Goal: Information Seeking & Learning: Understand process/instructions

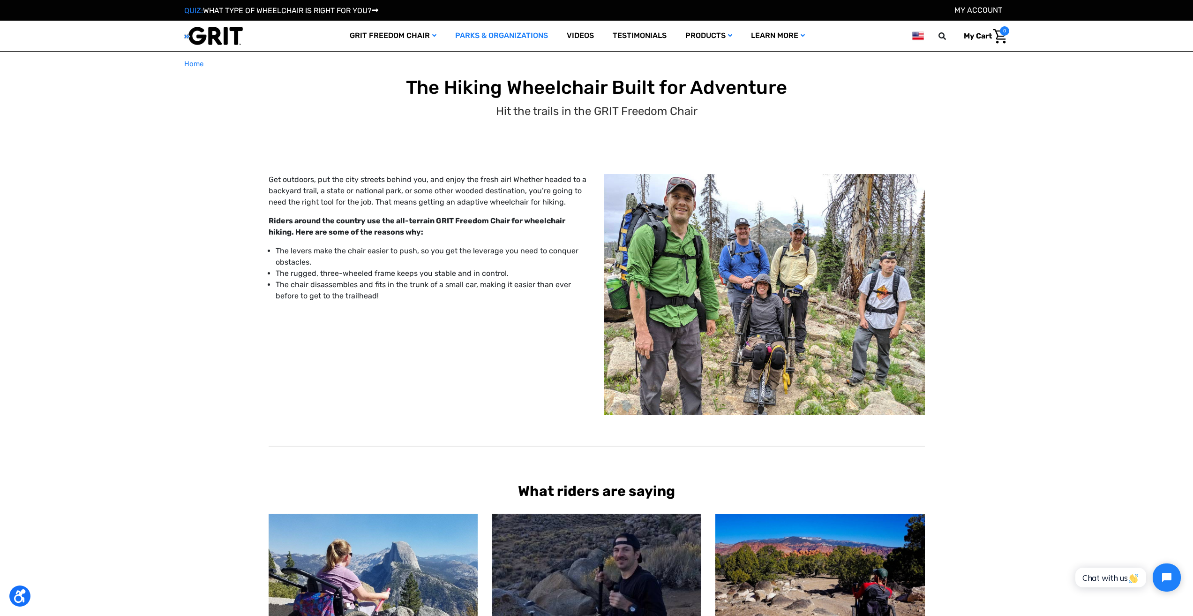
click at [489, 36] on link "Parks & Organizations" at bounding box center [502, 36] width 112 height 30
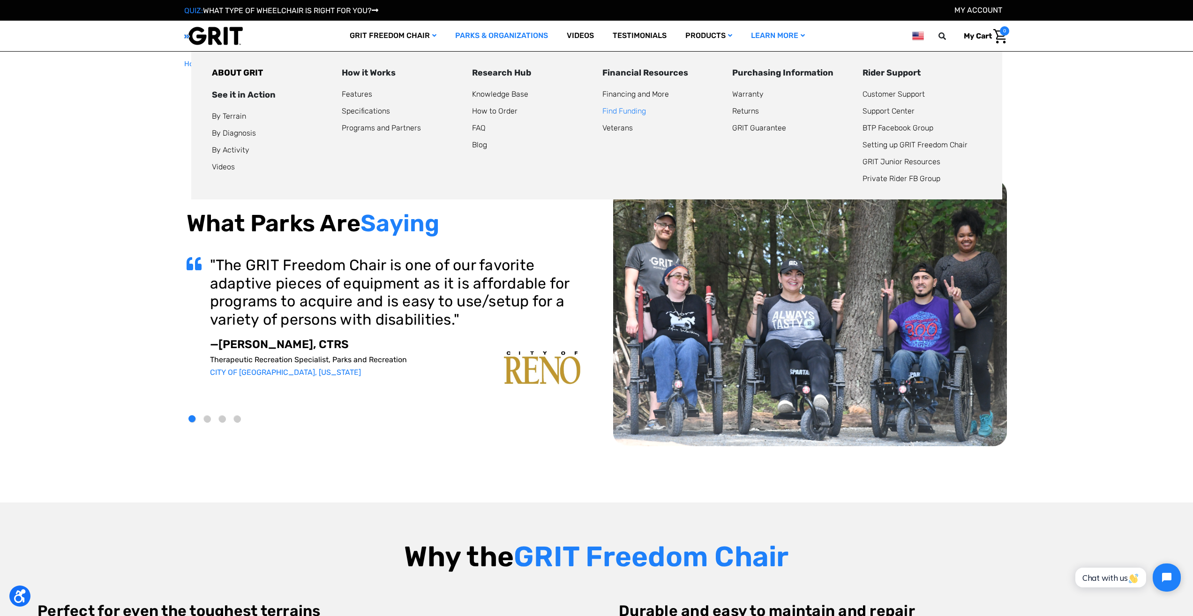
click at [639, 109] on link "Find Funding" at bounding box center [624, 110] width 44 height 9
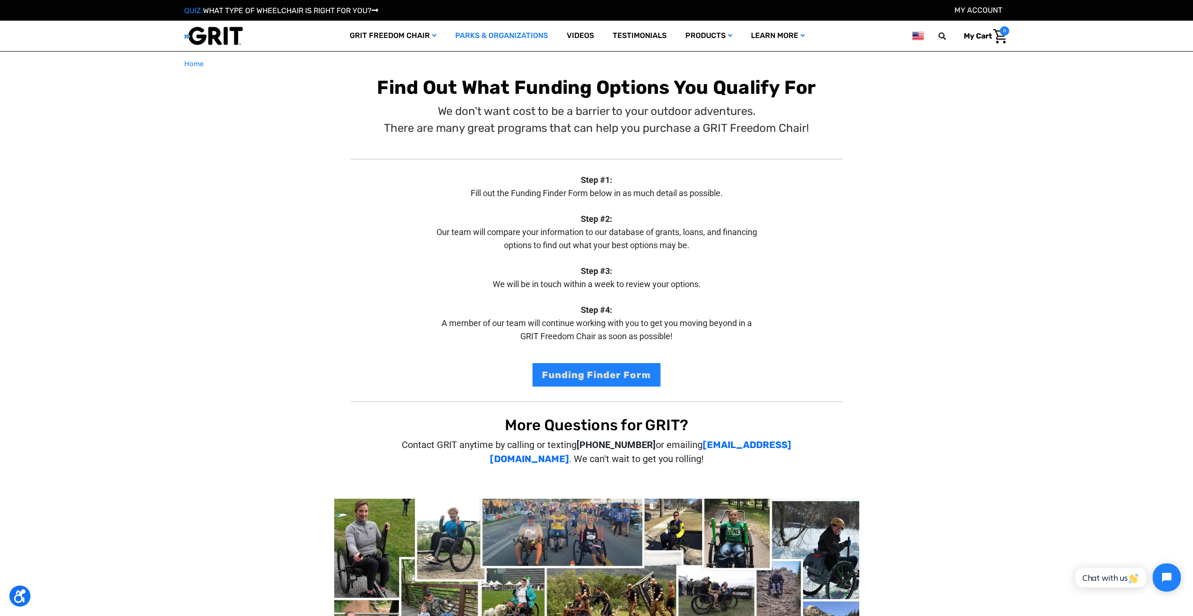
click at [498, 39] on link "Parks & Organizations" at bounding box center [502, 36] width 112 height 30
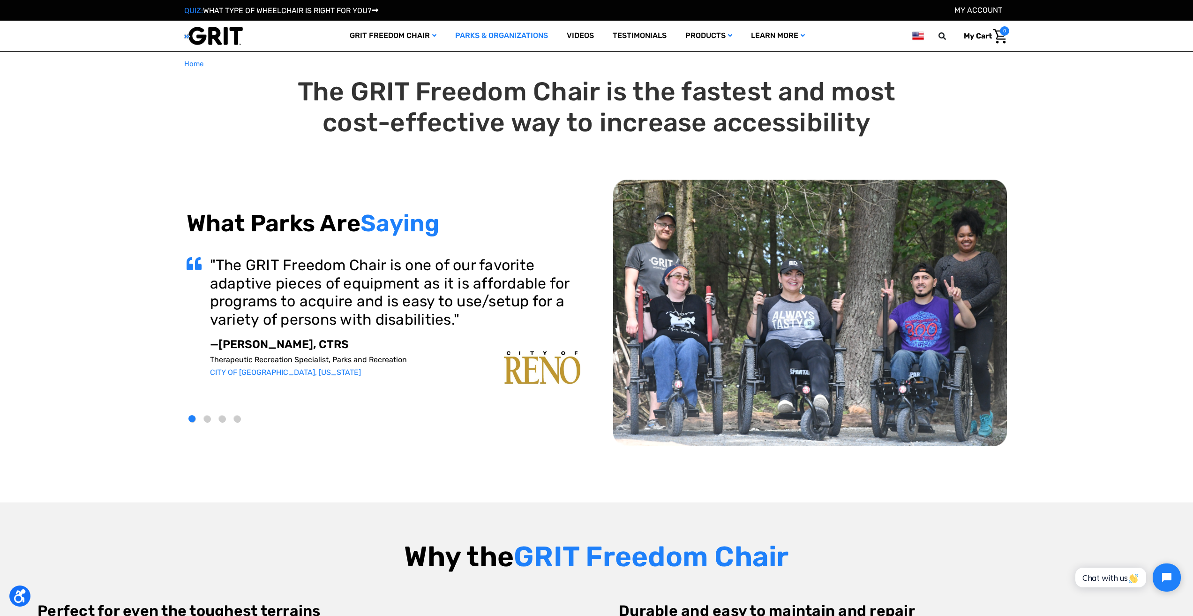
click at [203, 413] on li "2" at bounding box center [209, 417] width 15 height 15
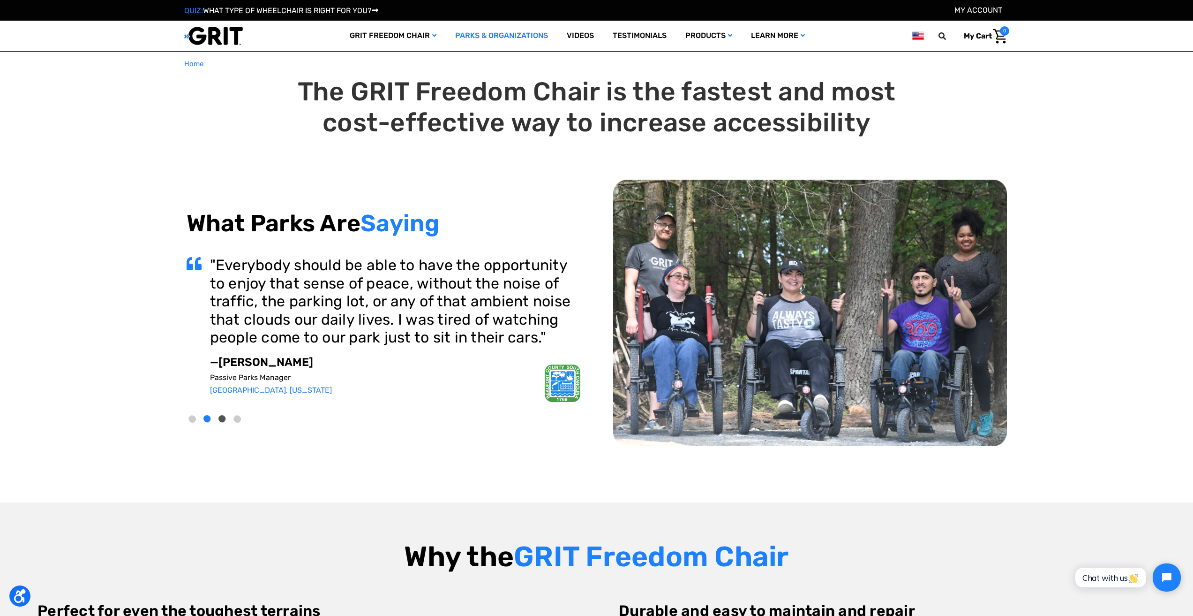
click at [221, 416] on button "3" at bounding box center [222, 418] width 7 height 7
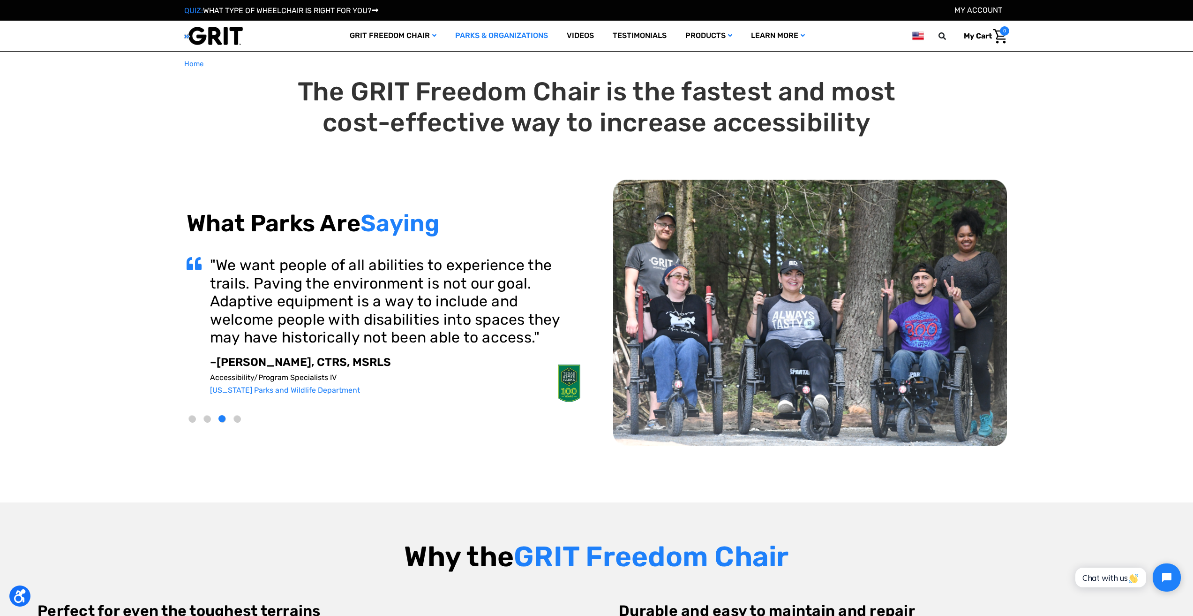
click at [242, 416] on li "4" at bounding box center [239, 417] width 15 height 15
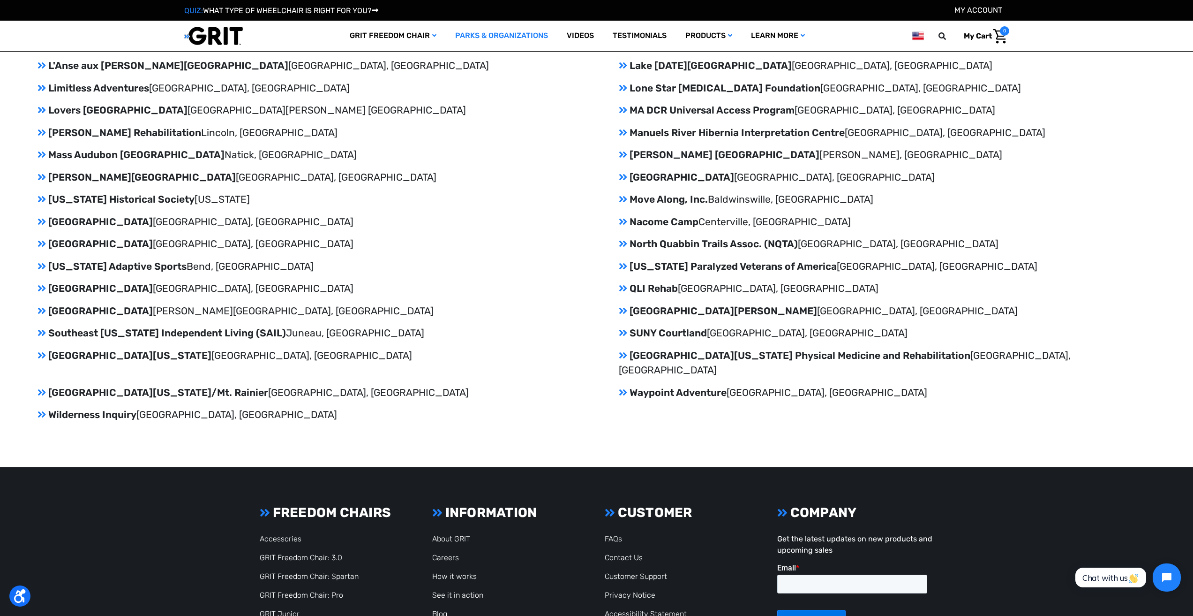
scroll to position [1580, 0]
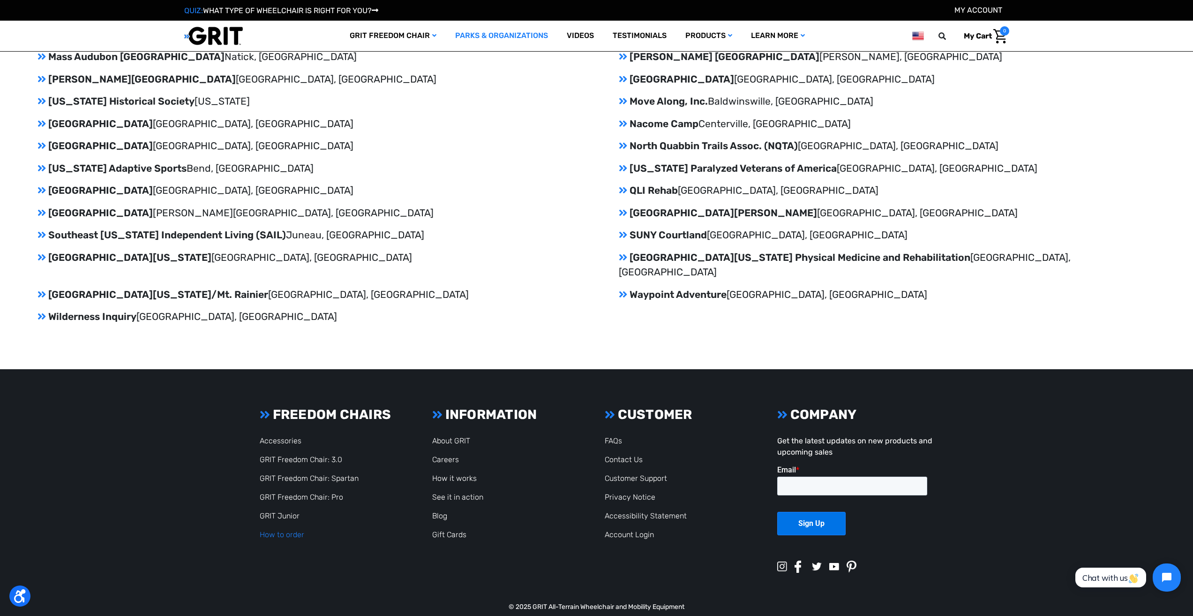
click at [268, 530] on link "How to order" at bounding box center [282, 534] width 45 height 9
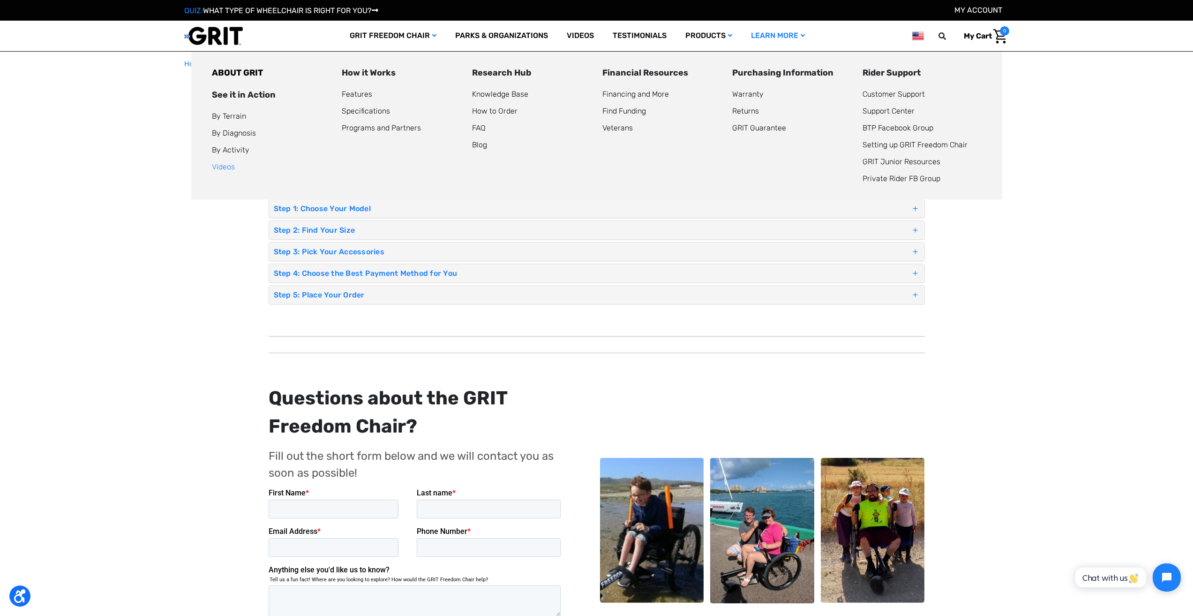
click at [227, 166] on link "Videos" at bounding box center [223, 166] width 23 height 9
